Goal: Check status

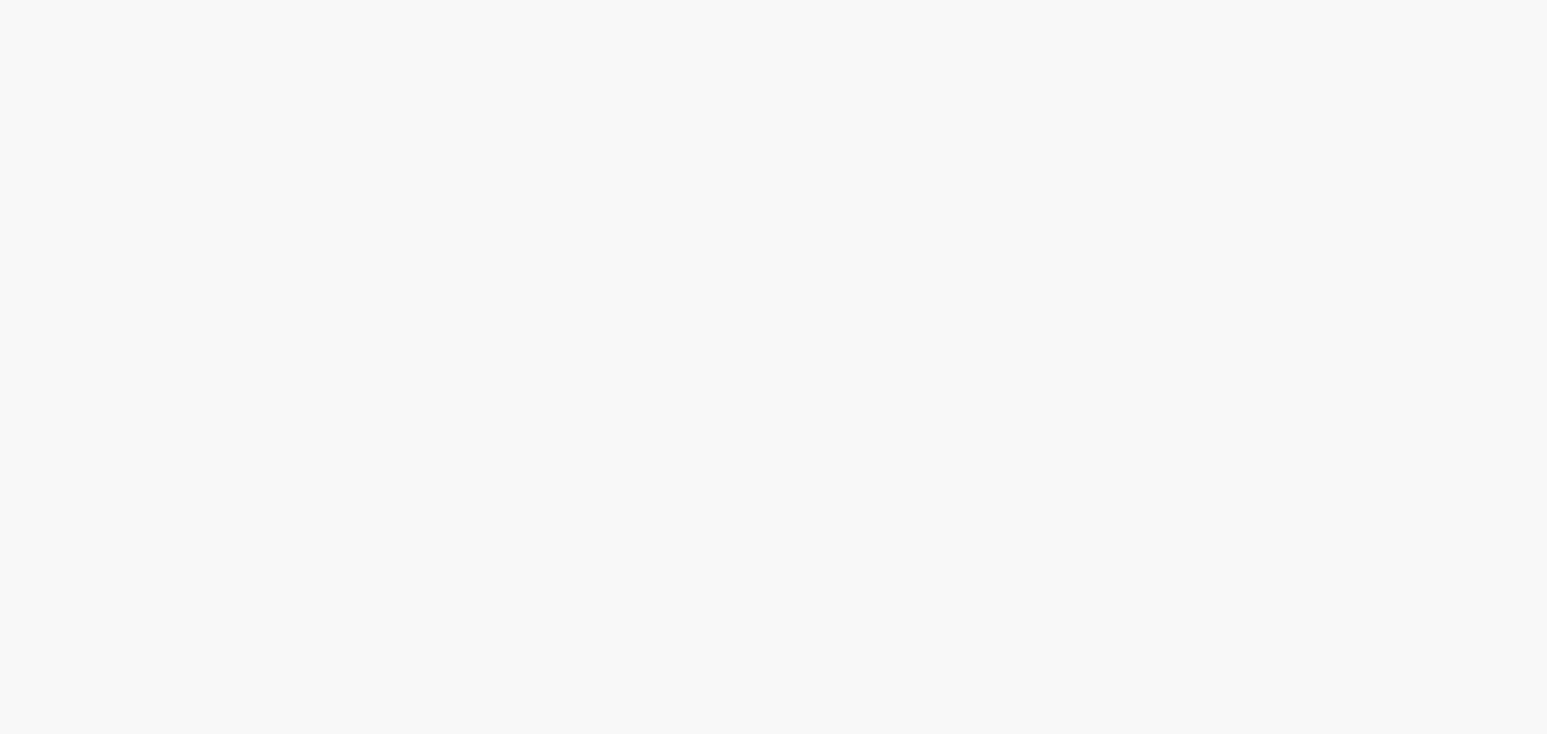
click at [277, 102] on body at bounding box center [773, 367] width 1547 height 734
